Goal: Find specific fact: Find specific fact

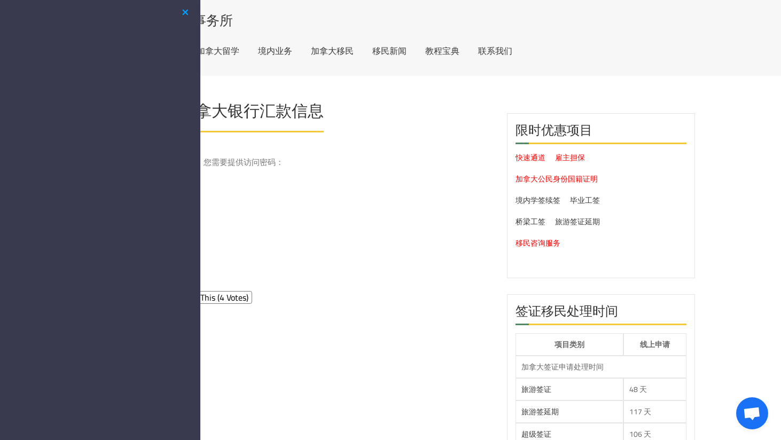
click at [183, 13] on button "button" at bounding box center [185, 12] width 13 height 13
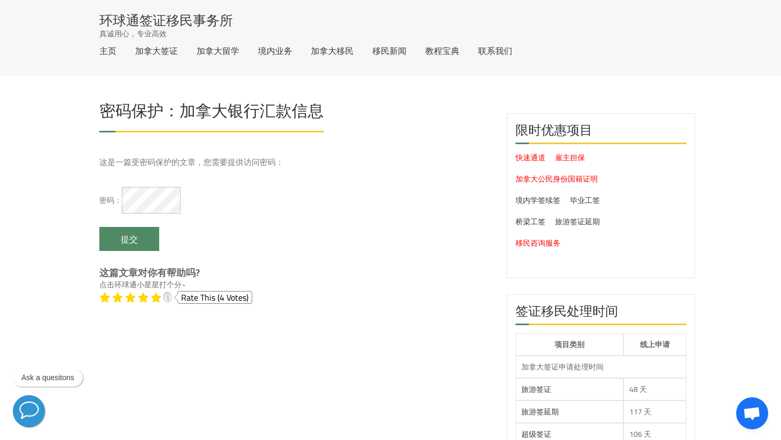
click at [116, 241] on input "提交" at bounding box center [129, 239] width 60 height 24
click at [298, 114] on h1 "密码保护：加拿大银行汇款信息" at bounding box center [211, 114] width 224 height 22
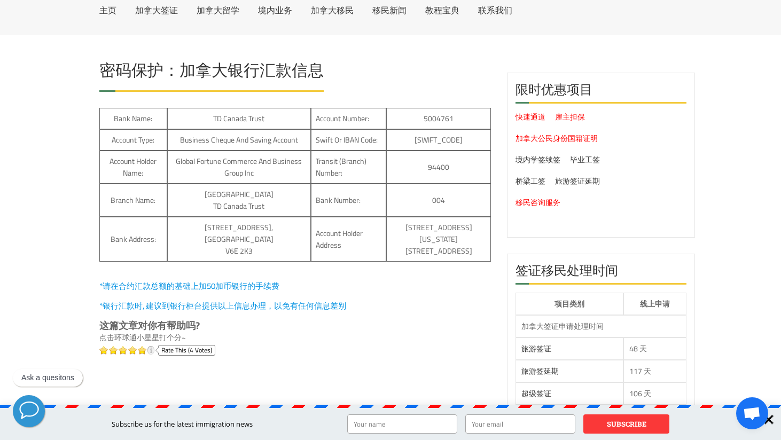
scroll to position [86, 0]
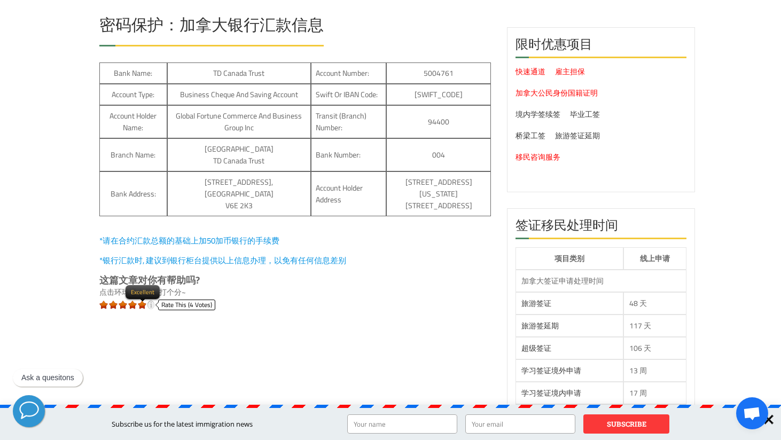
click at [141, 305] on li at bounding box center [142, 305] width 9 height 9
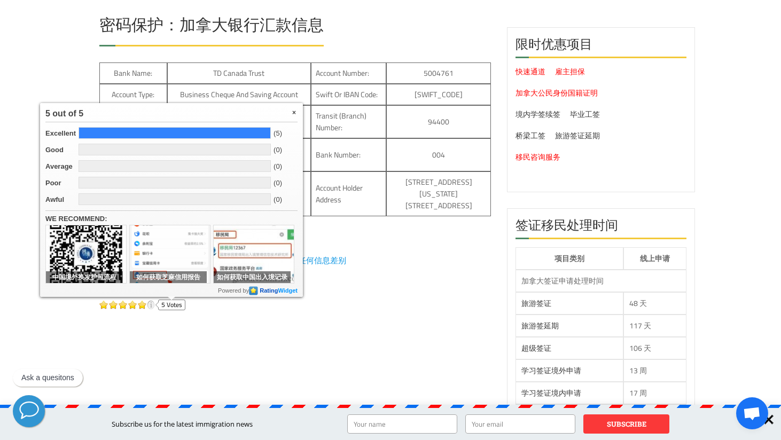
click at [404, 313] on div "Bank name: TD Canada Trust Account number: 5004761 Account type: Business Chequ…" at bounding box center [294, 192] width 391 height 260
click at [295, 112] on span "×" at bounding box center [294, 112] width 7 height 9
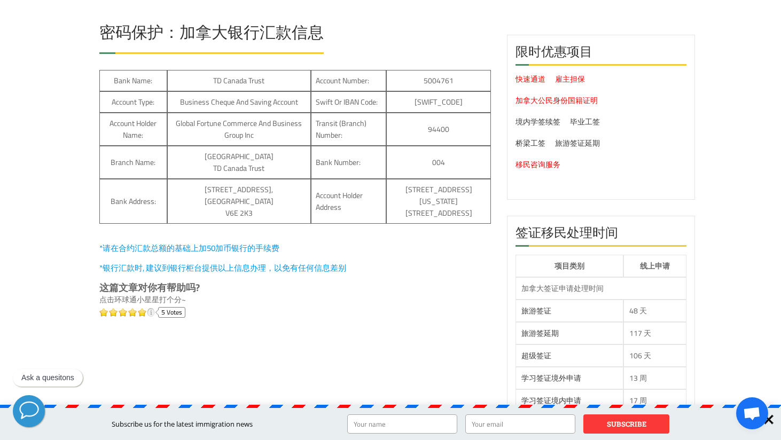
scroll to position [76, 0]
